Goal: Task Accomplishment & Management: Use online tool/utility

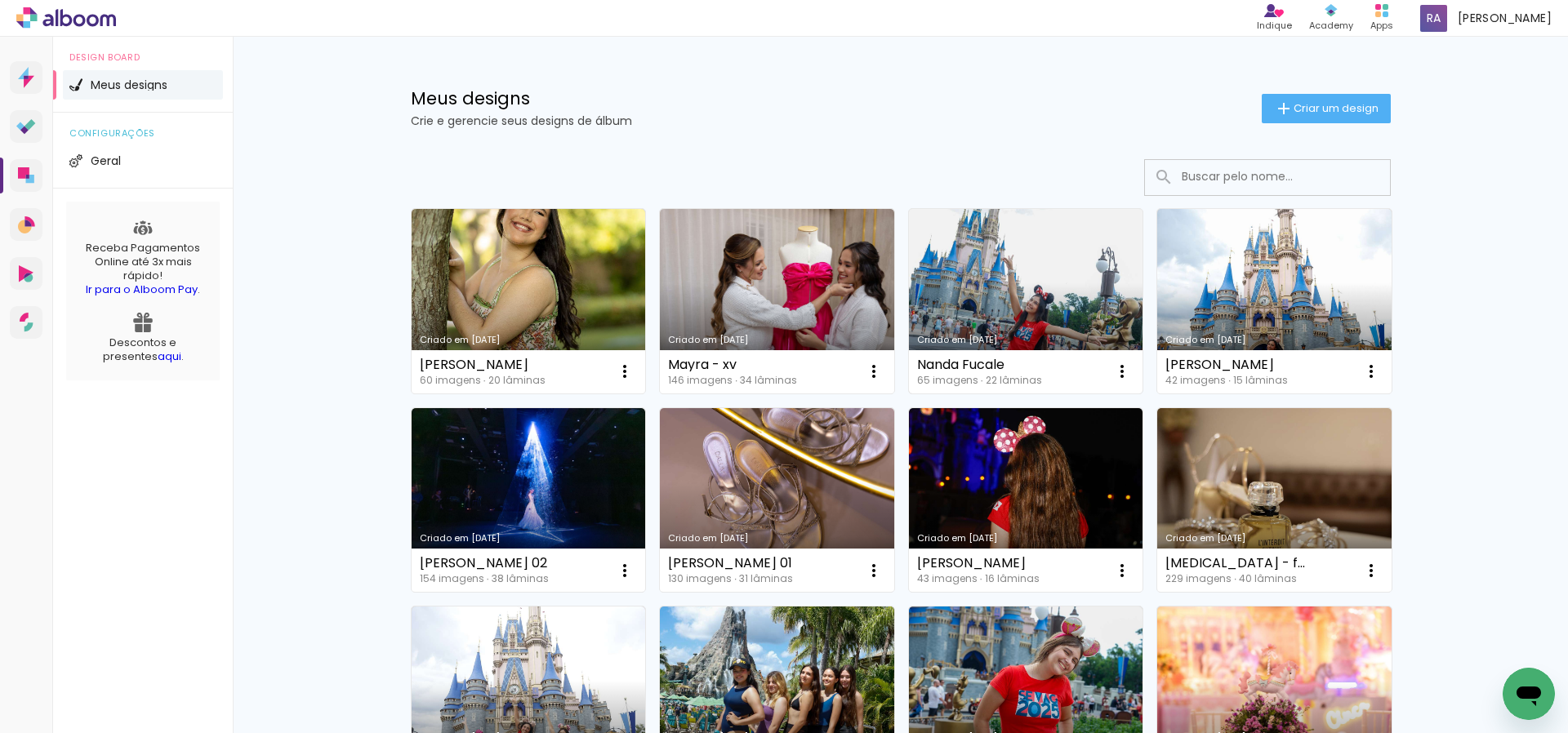
click at [1046, 276] on link "Criado em [DATE]" at bounding box center [1026, 300] width 234 height 184
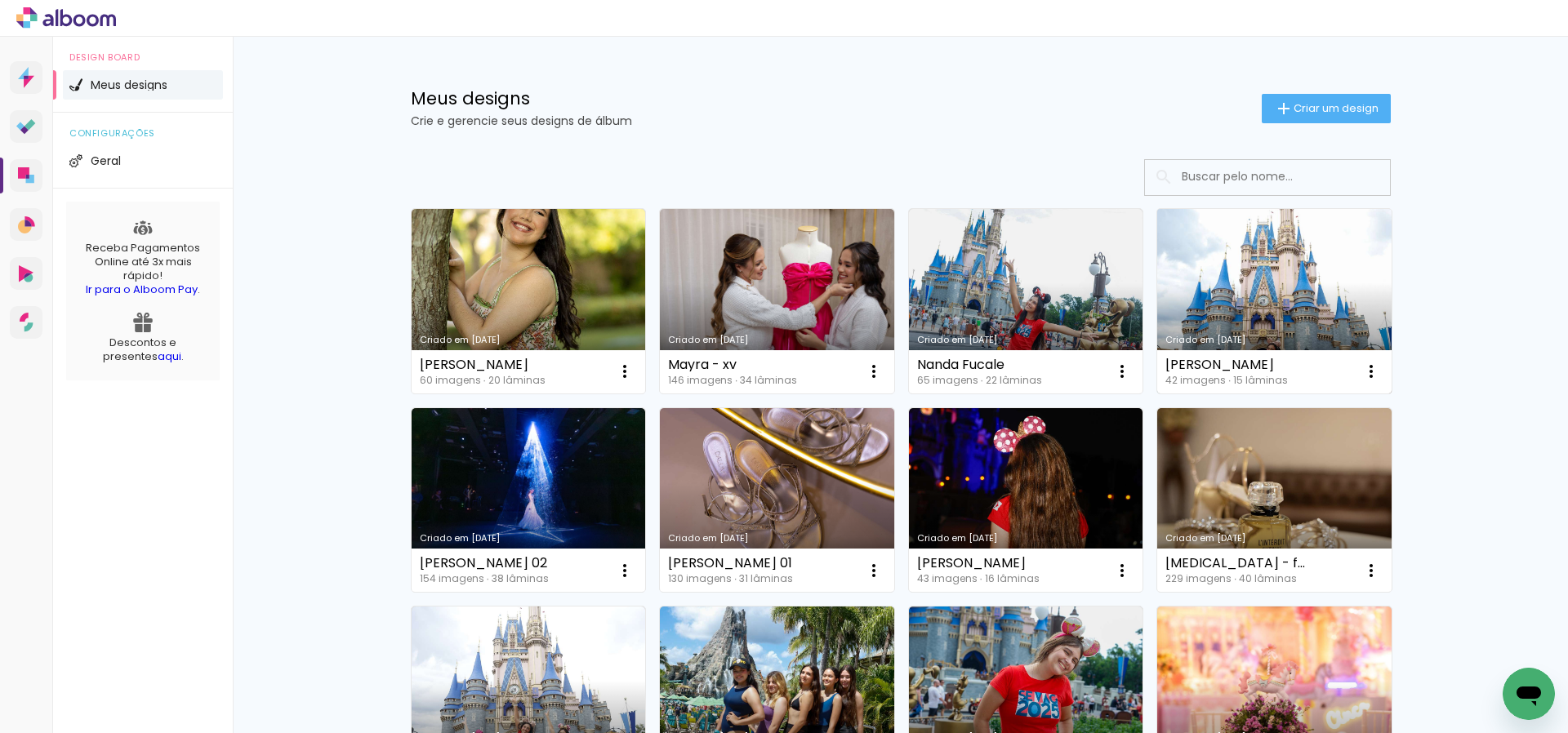
click at [1271, 273] on link "Criado em [DATE]" at bounding box center [1274, 300] width 234 height 184
